Goal: Navigation & Orientation: Find specific page/section

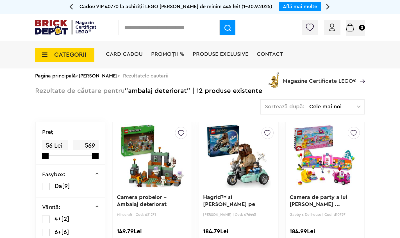
click at [82, 57] on span "CATEGORII" at bounding box center [70, 55] width 32 height 6
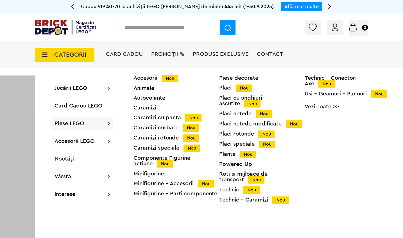
click at [150, 173] on div "Minifigurine" at bounding box center [176, 174] width 86 height 6
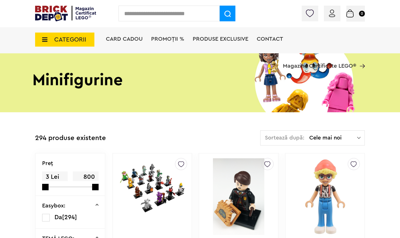
click at [60, 42] on span "CATEGORII" at bounding box center [70, 40] width 32 height 6
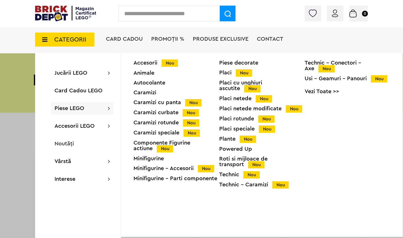
click at [158, 168] on div "Minifigurine - Accesorii Nou" at bounding box center [176, 169] width 86 height 6
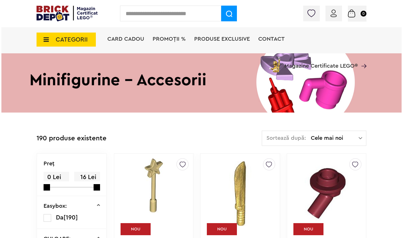
scroll to position [4, 0]
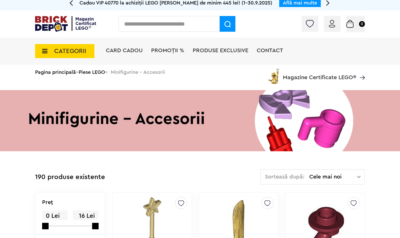
click at [60, 56] on span "CATEGORII" at bounding box center [64, 51] width 59 height 14
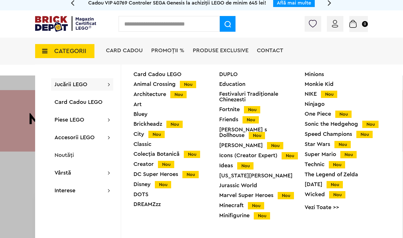
click at [234, 213] on div "Minifigurine Nou" at bounding box center [262, 216] width 86 height 6
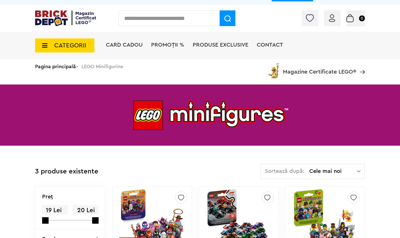
scroll to position [6, 0]
